Goal: Information Seeking & Learning: Check status

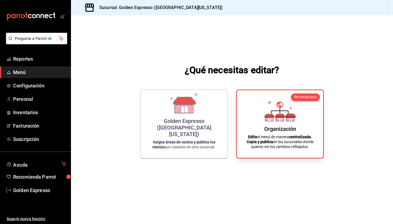
click at [31, 66] on ul "Reportes Menú Configuración Personal Inventarios Facturación Suscripción" at bounding box center [35, 99] width 71 height 92
click at [29, 63] on link "Reportes" at bounding box center [35, 59] width 71 height 12
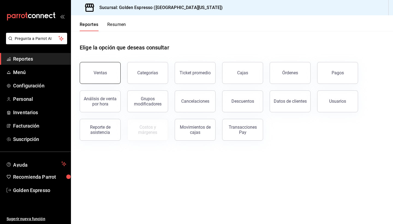
click at [106, 73] on div "Ventas" at bounding box center [100, 72] width 13 height 5
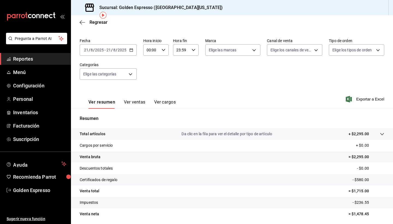
scroll to position [11, 0]
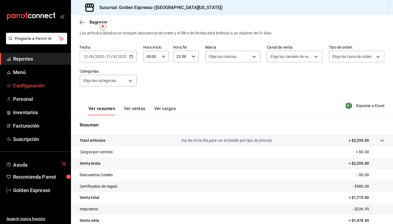
click at [29, 84] on span "Configuración" at bounding box center [39, 85] width 53 height 7
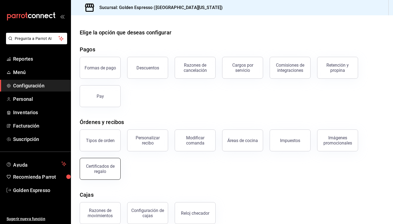
click at [99, 174] on button "Certificados de regalo" at bounding box center [100, 169] width 41 height 22
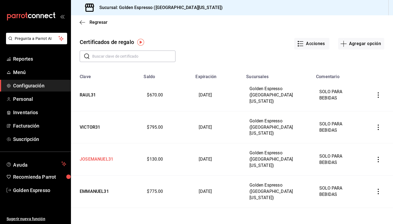
click at [97, 143] on td "JOSEMANUEL31" at bounding box center [105, 159] width 69 height 32
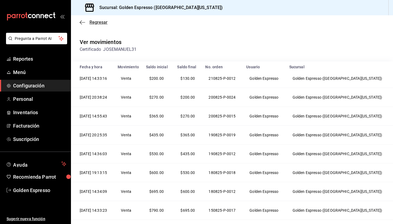
click at [85, 22] on icon "button" at bounding box center [82, 22] width 5 height 0
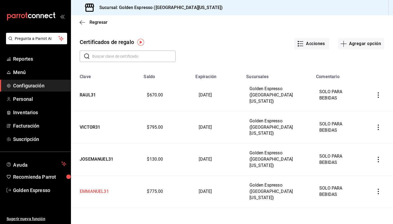
click at [101, 175] on td "EMMANUEL31" at bounding box center [105, 191] width 69 height 32
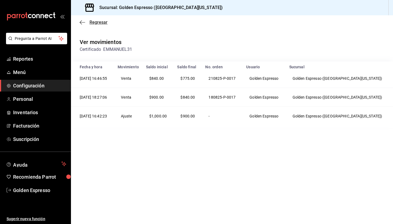
click at [83, 23] on icon "button" at bounding box center [82, 22] width 5 height 5
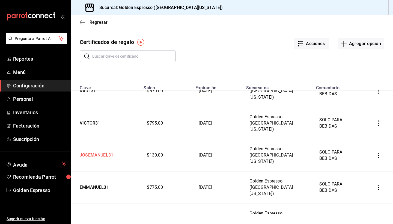
scroll to position [18, 0]
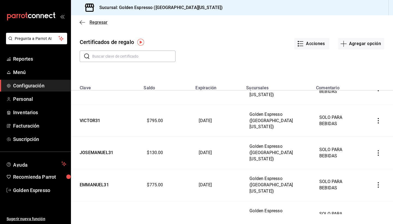
click at [81, 20] on icon "button" at bounding box center [82, 22] width 5 height 5
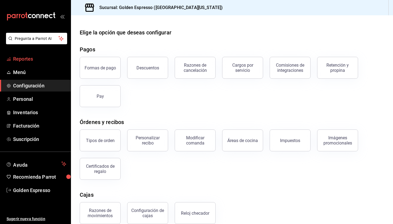
click at [21, 57] on span "Reportes" at bounding box center [39, 58] width 53 height 7
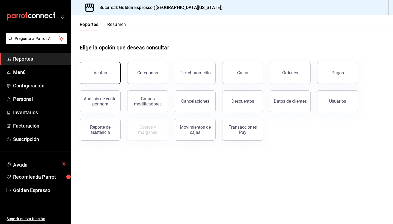
click at [101, 72] on div "Ventas" at bounding box center [100, 72] width 13 height 5
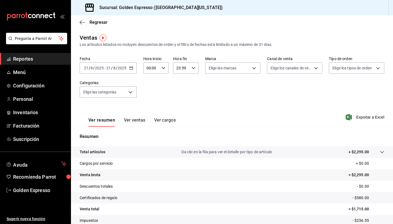
click at [164, 71] on div "00:00 Hora inicio" at bounding box center [155, 67] width 25 height 11
click at [149, 89] on span "14" at bounding box center [149, 87] width 4 height 4
click at [163, 101] on span "28" at bounding box center [162, 99] width 4 height 4
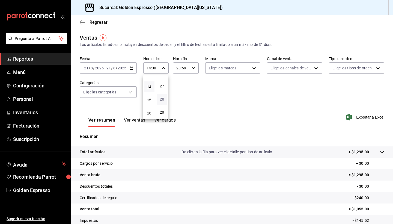
type input "14:28"
click at [189, 107] on div at bounding box center [196, 112] width 393 height 224
click at [128, 119] on button "Ver ventas" at bounding box center [135, 121] width 22 height 9
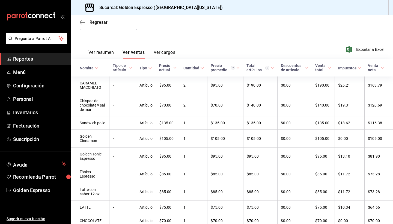
scroll to position [67, 0]
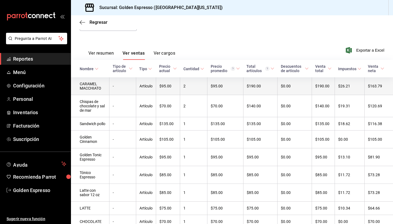
click at [169, 88] on td "$95.00" at bounding box center [168, 86] width 24 height 18
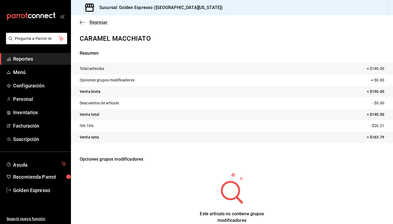
click at [82, 20] on icon "button" at bounding box center [82, 22] width 5 height 5
click at [82, 20] on icon "button" at bounding box center [81, 22] width 2 height 4
click at [82, 23] on icon "button" at bounding box center [82, 22] width 5 height 5
click at [35, 55] on link "Reportes" at bounding box center [35, 59] width 71 height 12
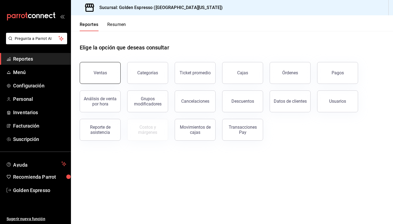
click at [109, 73] on button "Ventas" at bounding box center [100, 73] width 41 height 22
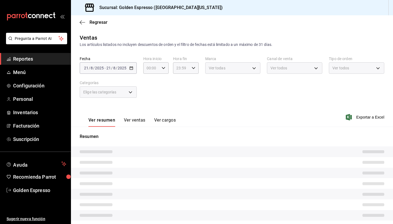
type input "14:28"
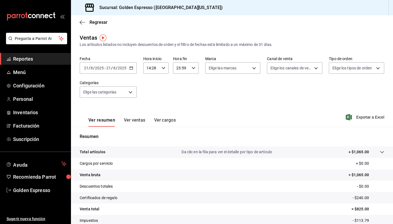
click at [138, 118] on button "Ver ventas" at bounding box center [135, 121] width 22 height 9
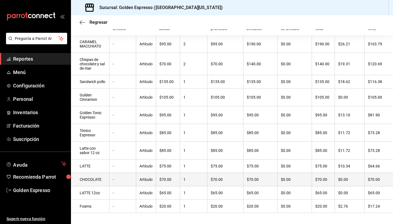
click at [154, 174] on td "Artículo" at bounding box center [146, 179] width 20 height 13
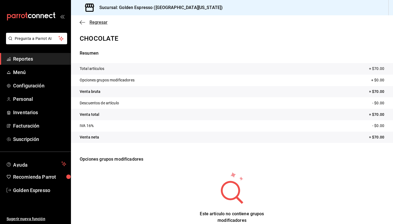
click at [80, 22] on icon "button" at bounding box center [82, 22] width 5 height 5
click at [95, 23] on span "Regresar" at bounding box center [98, 22] width 18 height 5
click at [22, 61] on span "Reportes" at bounding box center [39, 58] width 53 height 7
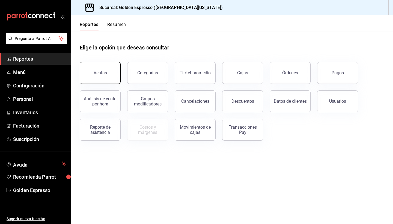
click at [104, 75] on div "Ventas" at bounding box center [100, 72] width 13 height 5
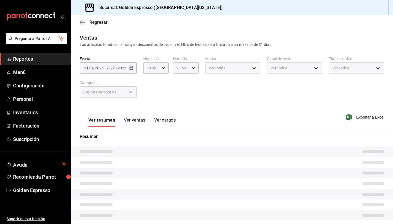
type input "14:28"
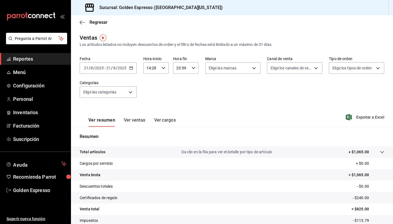
click at [140, 117] on div "Ver resumen Ver ventas Ver cargos" at bounding box center [128, 119] width 96 height 16
click at [140, 123] on button "Ver ventas" at bounding box center [135, 121] width 22 height 9
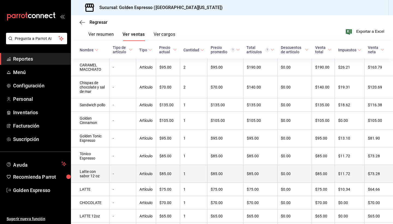
scroll to position [86, 0]
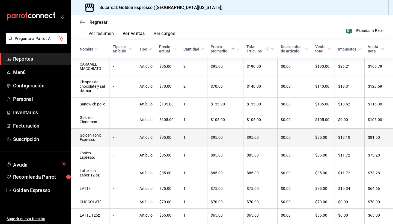
click at [132, 133] on td "-" at bounding box center [122, 137] width 26 height 18
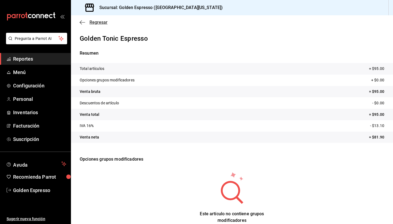
click at [82, 24] on icon "button" at bounding box center [82, 22] width 5 height 5
click at [94, 18] on div "Regresar" at bounding box center [232, 22] width 322 height 14
click at [96, 25] on div "Regresar" at bounding box center [232, 22] width 322 height 14
click at [96, 23] on span "Regresar" at bounding box center [98, 22] width 18 height 5
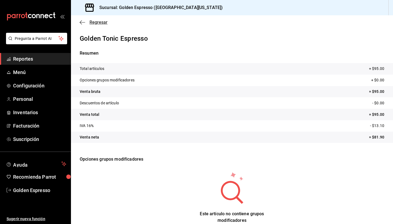
click at [96, 23] on span "Regresar" at bounding box center [98, 22] width 18 height 5
click at [32, 56] on span "Reportes" at bounding box center [39, 58] width 53 height 7
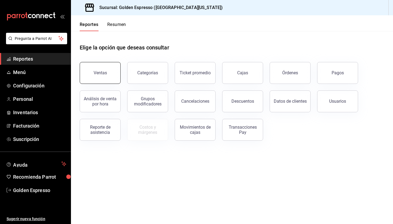
click at [101, 76] on button "Ventas" at bounding box center [100, 73] width 41 height 22
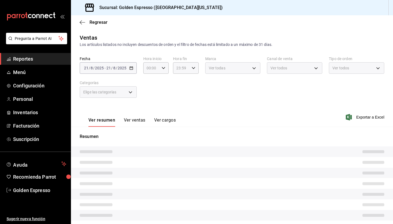
type input "14:28"
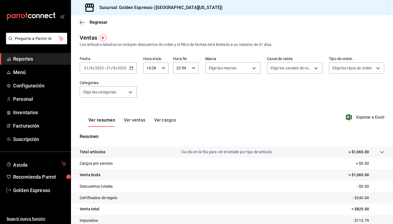
click at [137, 119] on button "Ver ventas" at bounding box center [135, 121] width 22 height 9
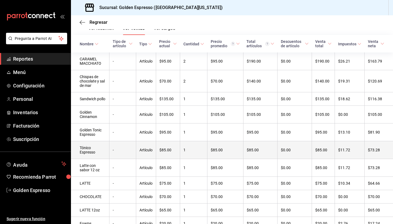
scroll to position [93, 0]
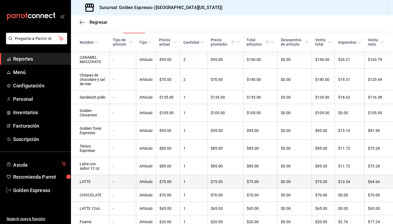
click at [156, 175] on td "Artículo" at bounding box center [146, 181] width 20 height 13
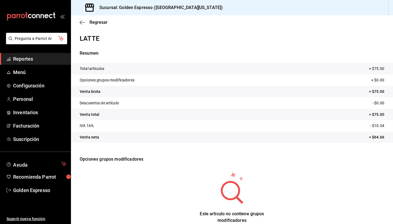
click at [23, 59] on span "Reportes" at bounding box center [39, 58] width 53 height 7
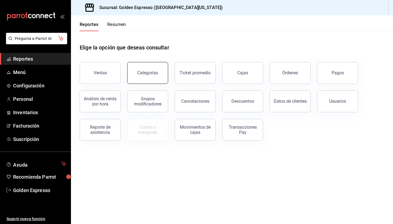
click at [143, 68] on button "Categorías" at bounding box center [147, 73] width 41 height 22
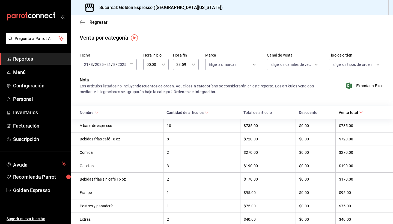
click at [163, 62] on div "00:00 Hora inicio" at bounding box center [155, 64] width 25 height 11
click at [149, 88] on span "14" at bounding box center [149, 86] width 4 height 4
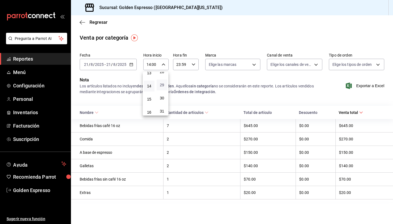
scroll to position [373, 0]
click at [162, 100] on span "30" at bounding box center [162, 98] width 4 height 4
type input "14:30"
click at [257, 97] on div at bounding box center [196, 112] width 393 height 224
click at [314, 67] on body "Pregunta a Parrot AI Reportes Menú Configuración Personal Inventarios Facturaci…" at bounding box center [196, 112] width 393 height 224
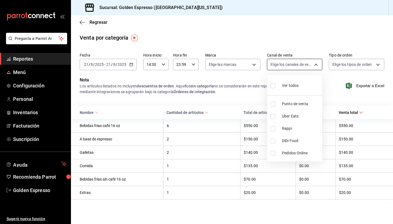
click at [314, 67] on div at bounding box center [196, 112] width 393 height 224
